Goal: Task Accomplishment & Management: Use online tool/utility

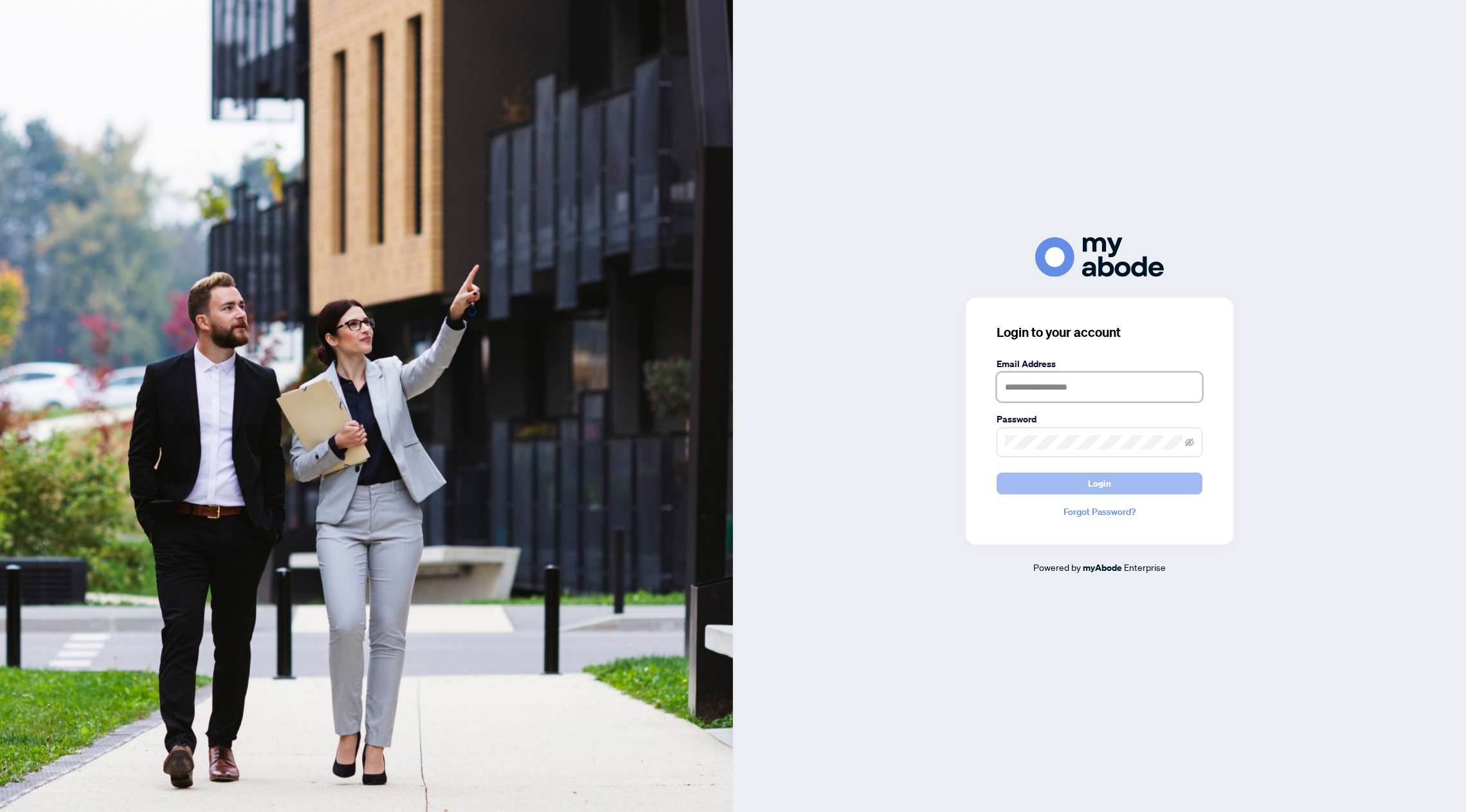
type input "**********"
click at [1055, 480] on button "Login" at bounding box center [1099, 483] width 206 height 22
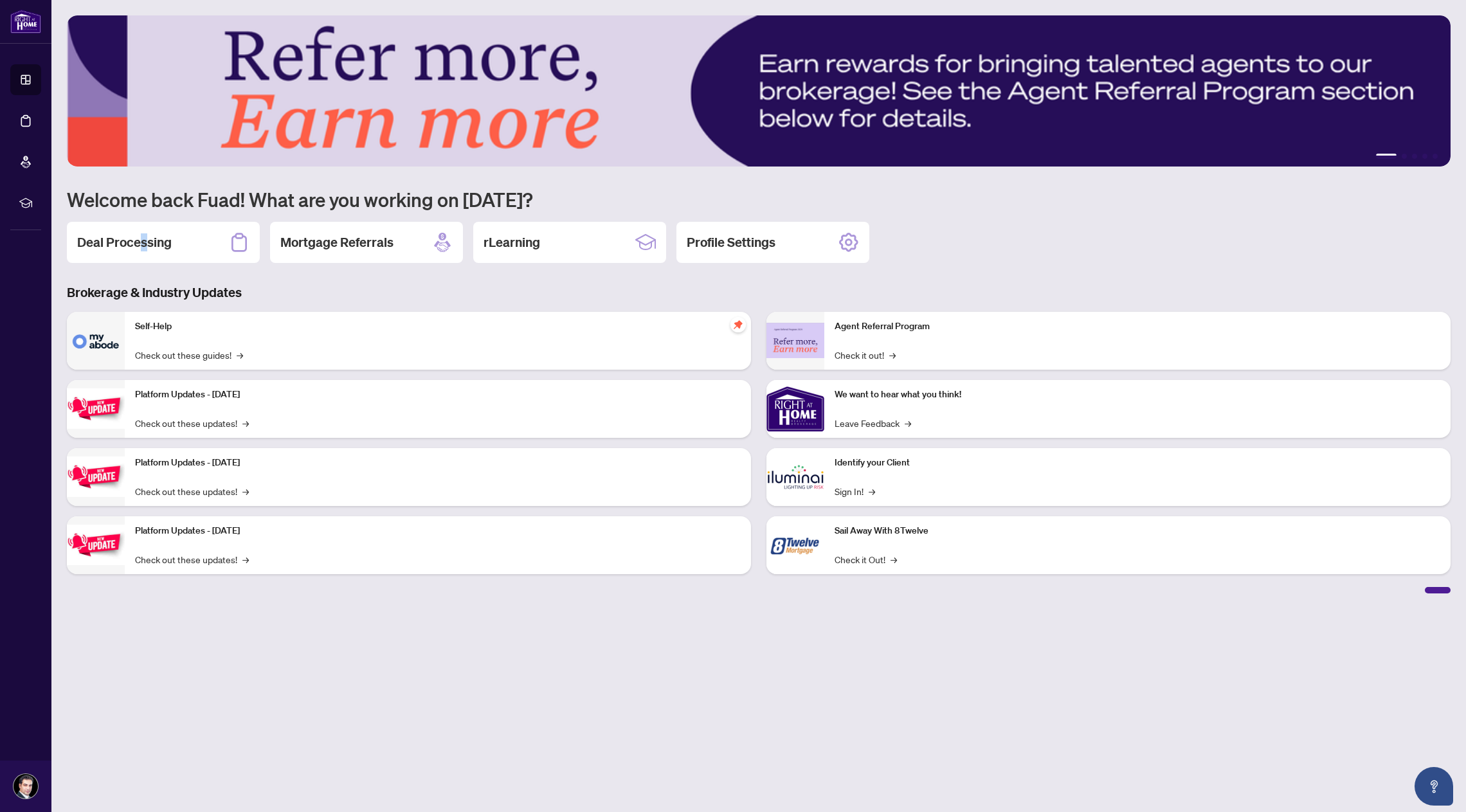
click at [147, 241] on div "Deal Processing" at bounding box center [164, 242] width 193 height 41
